Goal: Find specific page/section: Find specific page/section

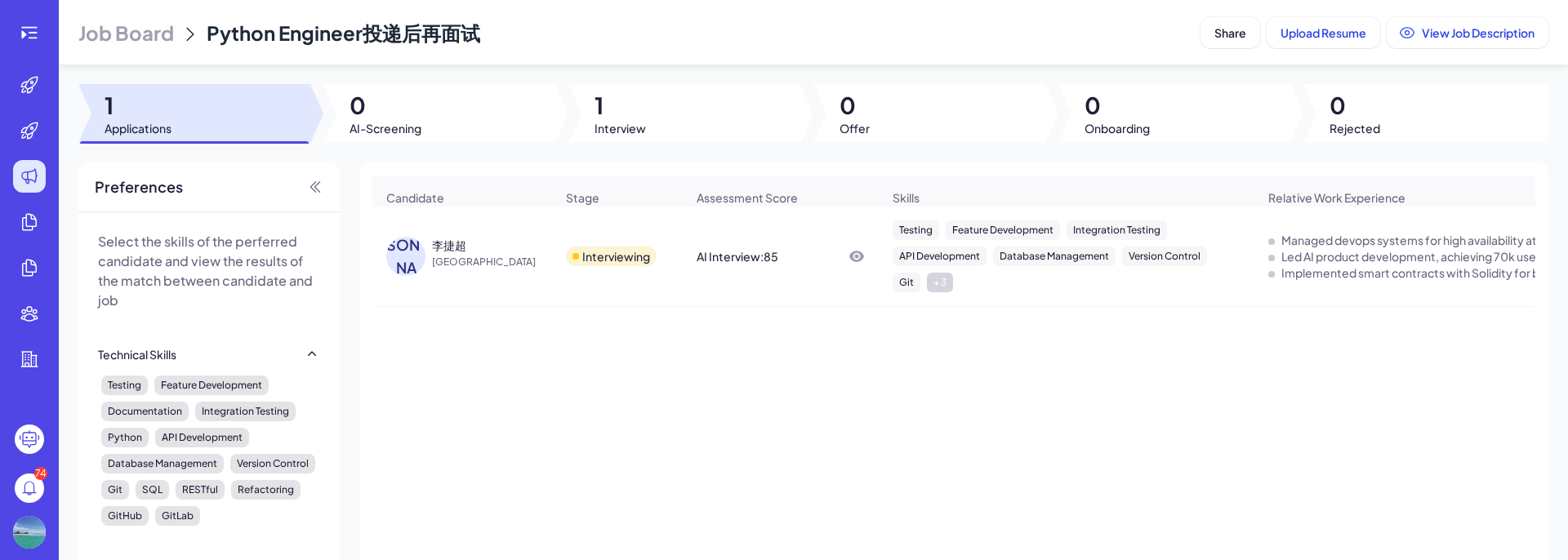
click at [461, 253] on div "李捷超" at bounding box center [449, 244] width 34 height 16
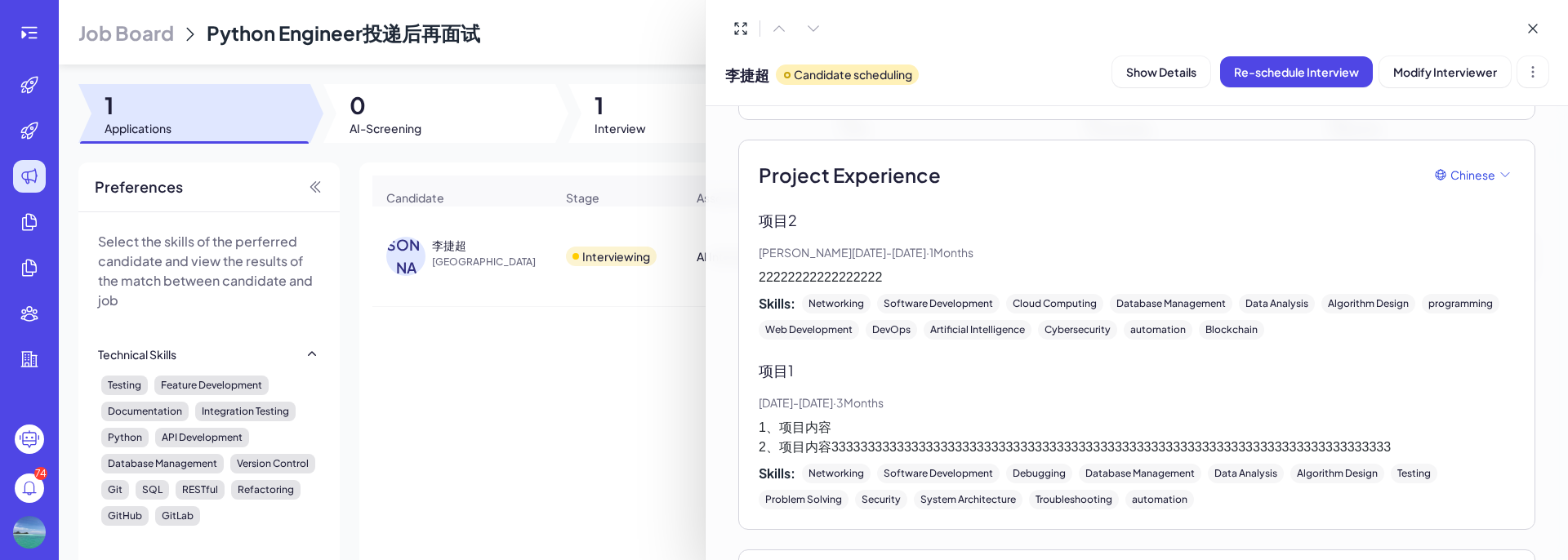
scroll to position [2800, 0]
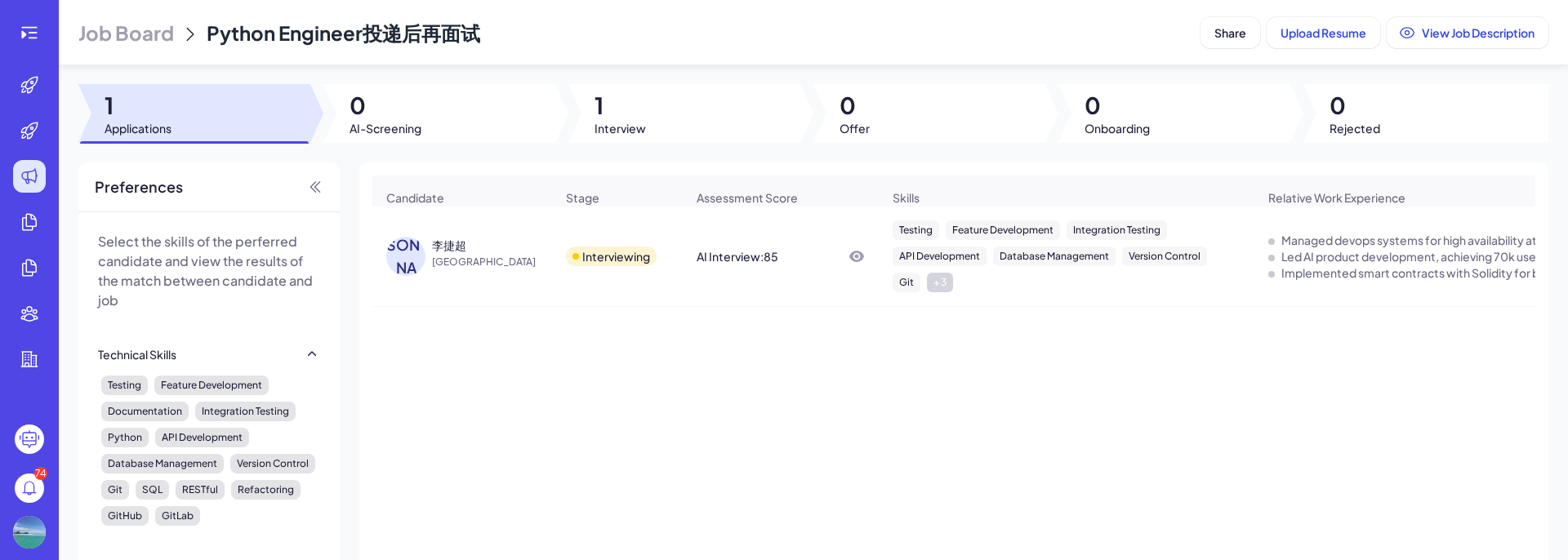
click at [462, 253] on div "李捷超" at bounding box center [449, 244] width 34 height 16
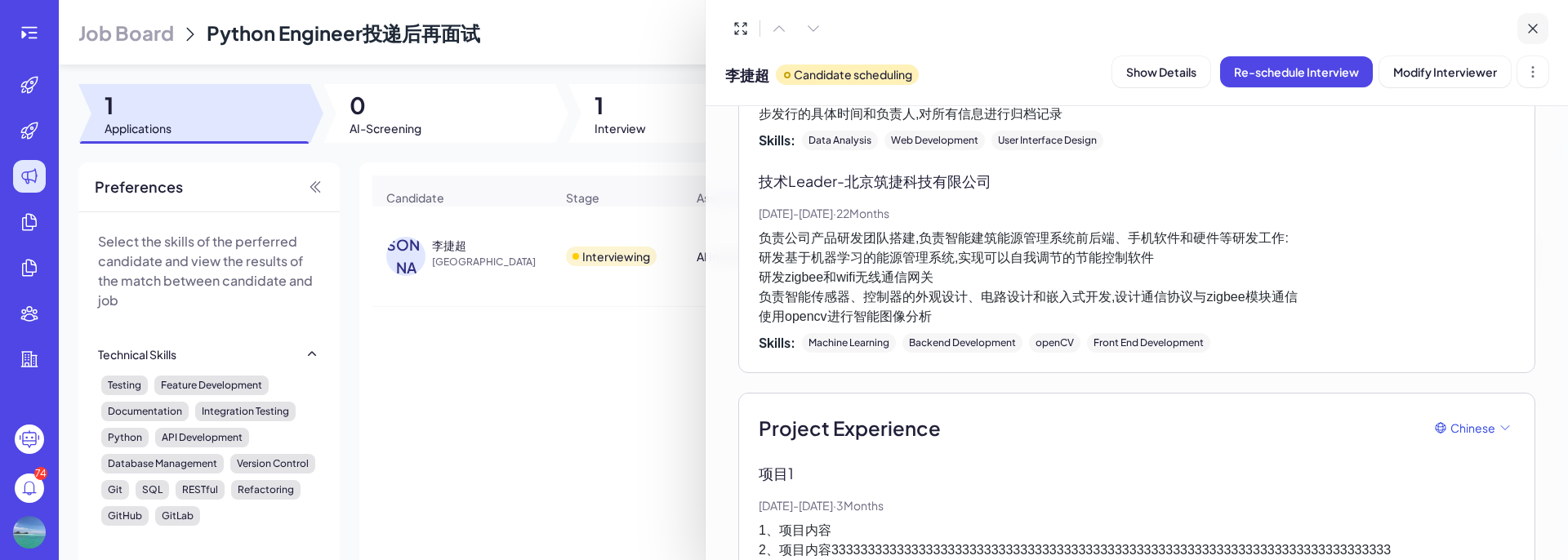
scroll to position [2833, 0]
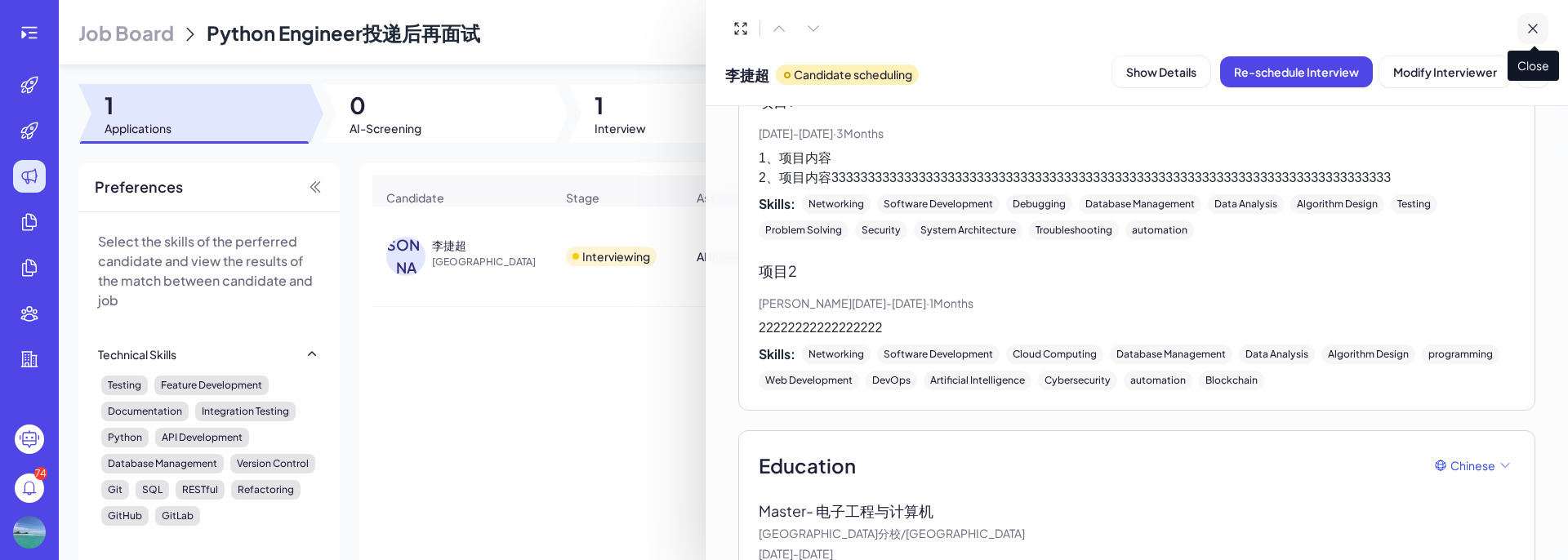
click at [1528, 31] on icon at bounding box center [1532, 28] width 16 height 16
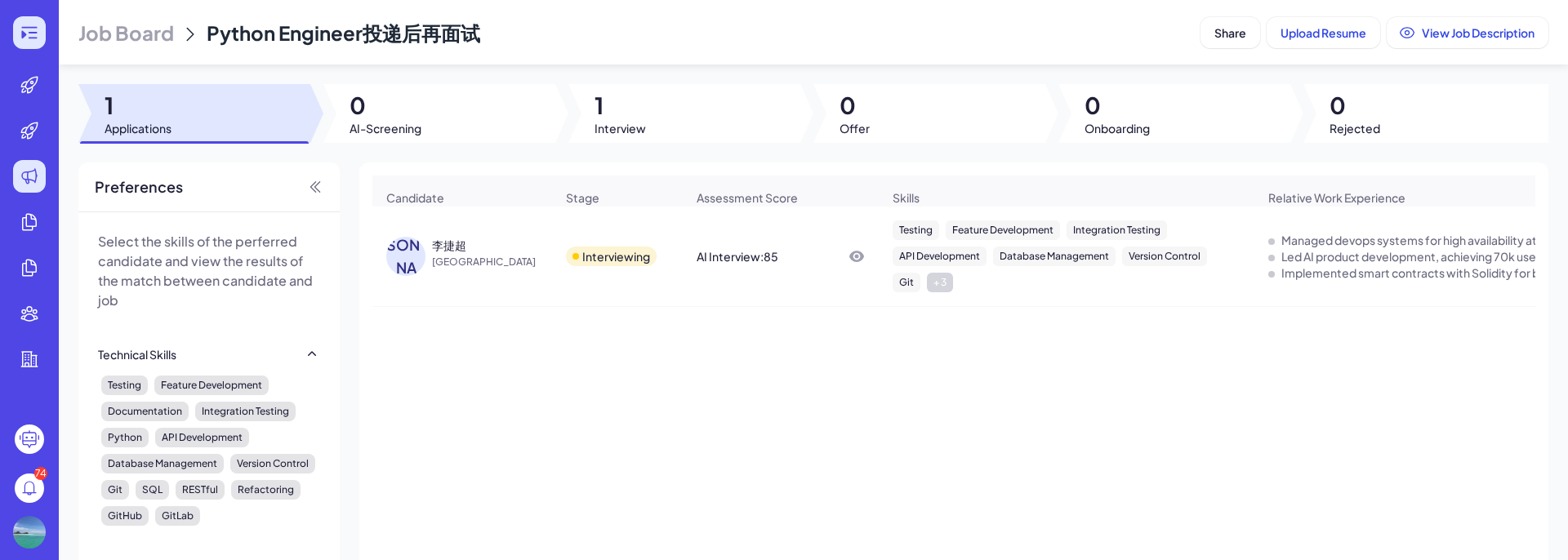
click at [38, 38] on icon at bounding box center [28, 32] width 19 height 19
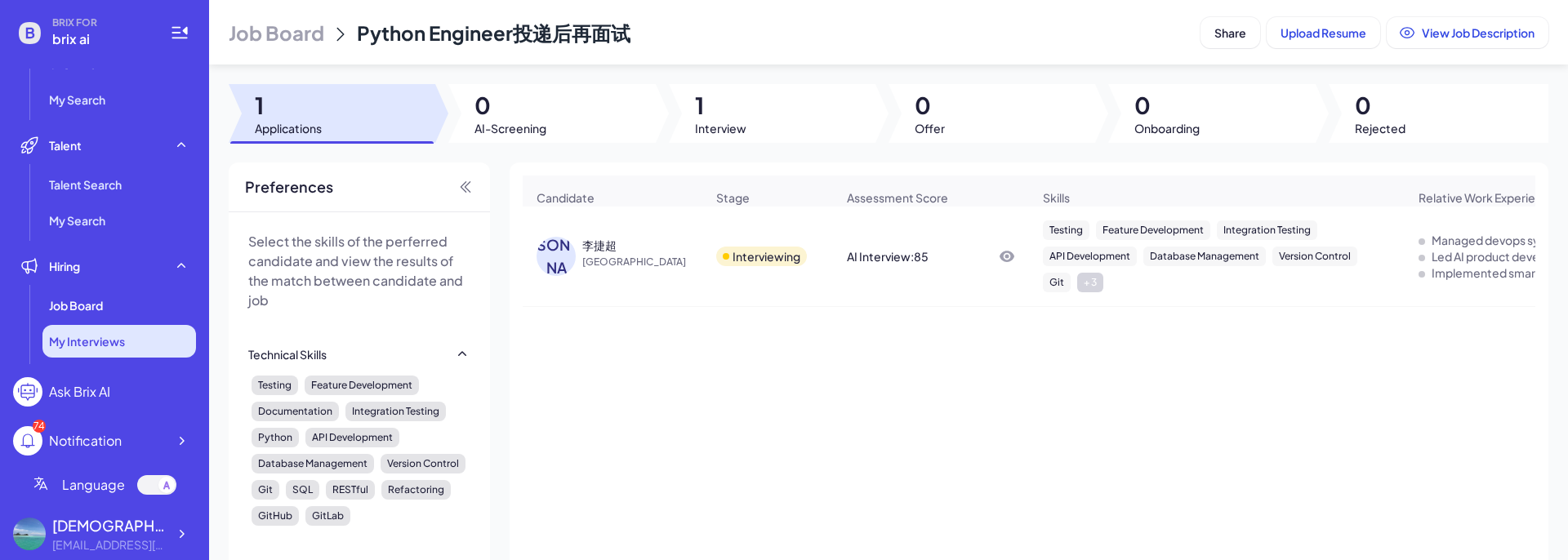
scroll to position [136, 0]
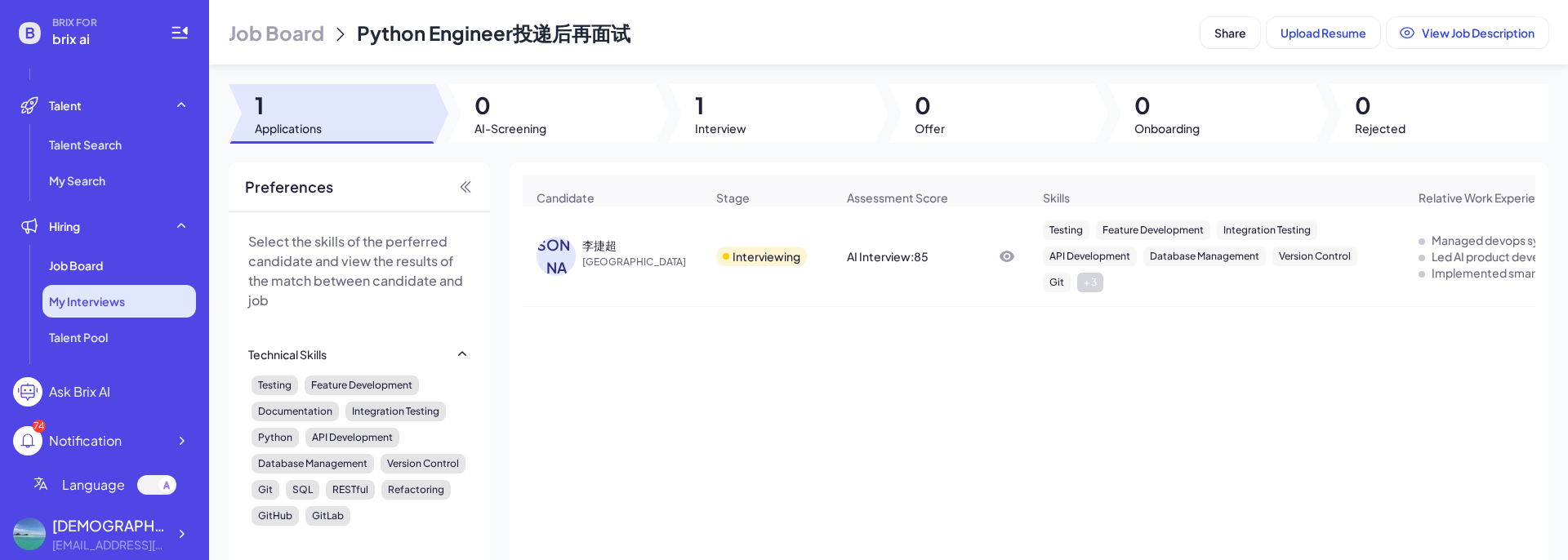
click at [117, 295] on span "My Interviews" at bounding box center [86, 301] width 76 height 16
